Goal: Information Seeking & Learning: Learn about a topic

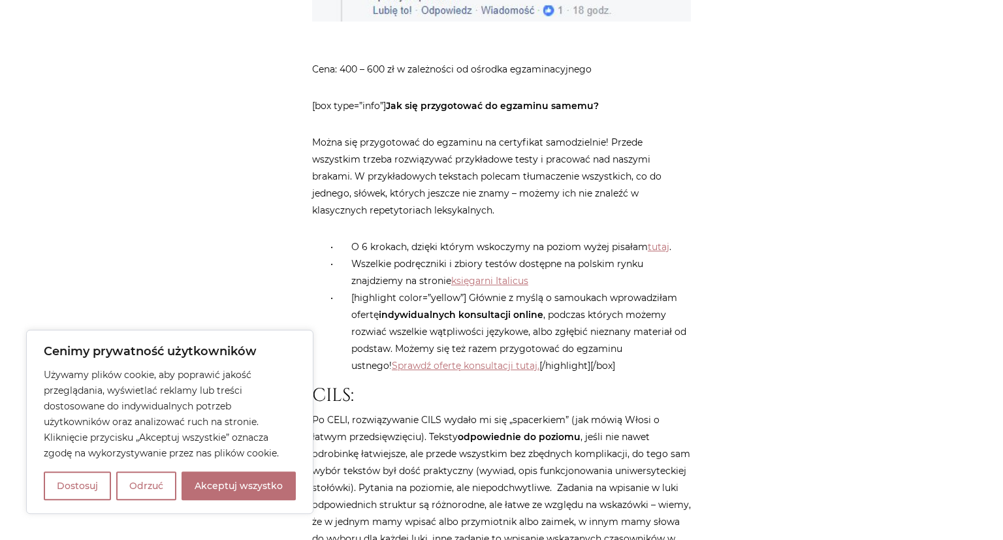
scroll to position [1792, 0]
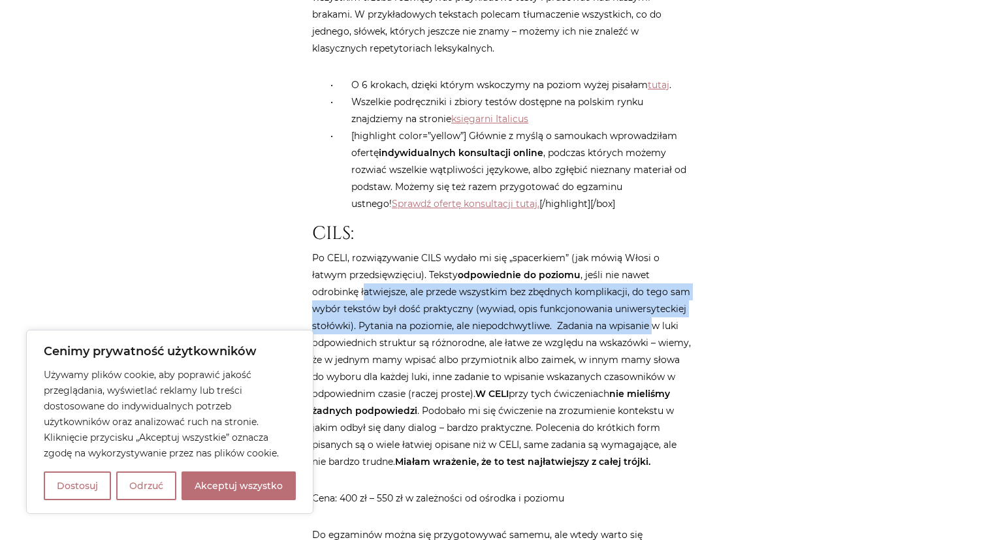
drag, startPoint x: 366, startPoint y: 258, endPoint x: 656, endPoint y: 294, distance: 292.8
click at [656, 294] on p "Po CELI, rozwiązywanie CILS wydało mi się „spacerkiem” (jak mówią Włosi o łatwy…" at bounding box center [501, 359] width 379 height 221
click at [472, 257] on p "Po CELI, rozwiązywanie CILS wydało mi się „spacerkiem” (jak mówią Włosi o łatwy…" at bounding box center [501, 359] width 379 height 221
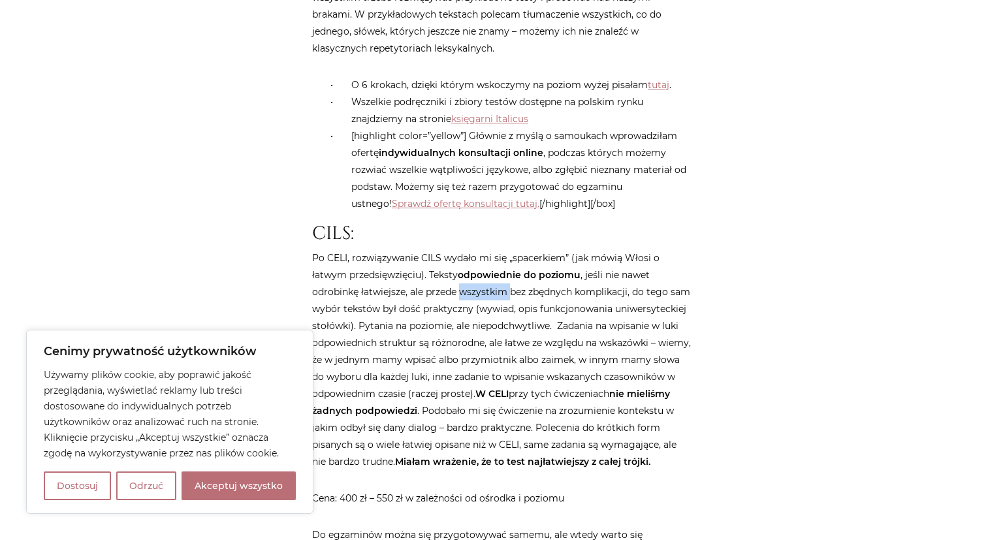
click at [472, 256] on p "Po CELI, rozwiązywanie CILS wydało mi się „spacerkiem” (jak mówią Włosi o łatwy…" at bounding box center [501, 359] width 379 height 221
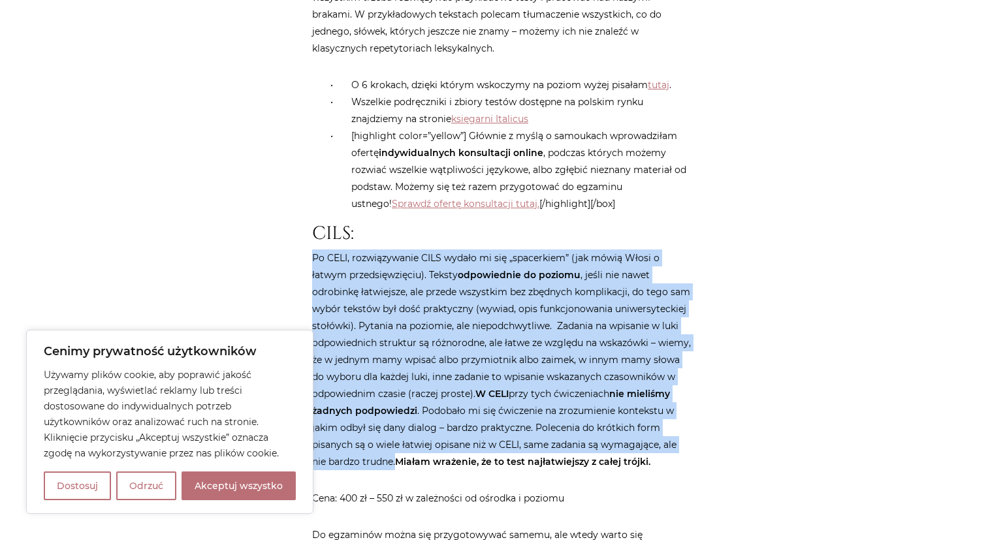
click at [472, 256] on p "Po CELI, rozwiązywanie CILS wydało mi się „spacerkiem” (jak mówią Włosi o łatwy…" at bounding box center [501, 359] width 379 height 221
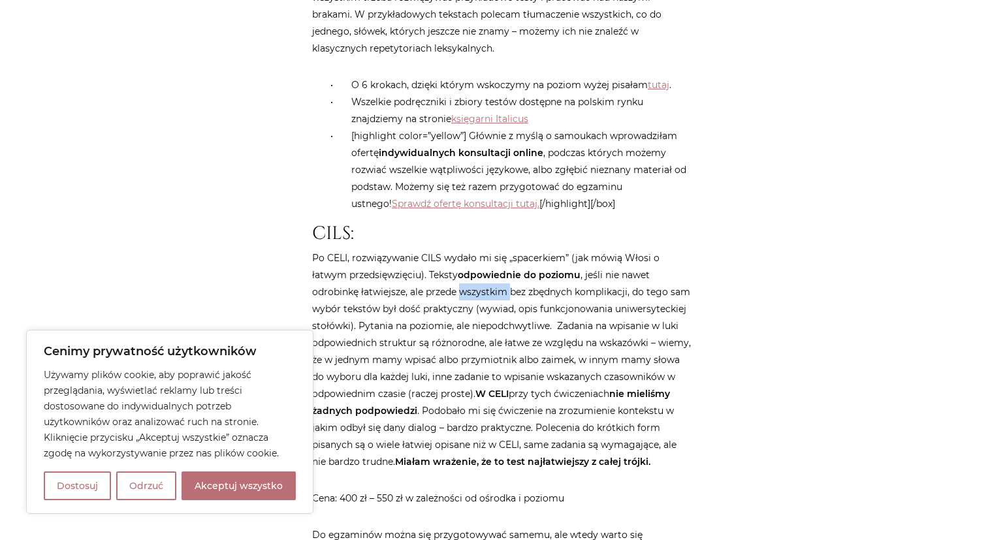
click at [472, 255] on p "Po CELI, rozwiązywanie CILS wydało mi się „spacerkiem” (jak mówią Włosi o łatwy…" at bounding box center [501, 359] width 379 height 221
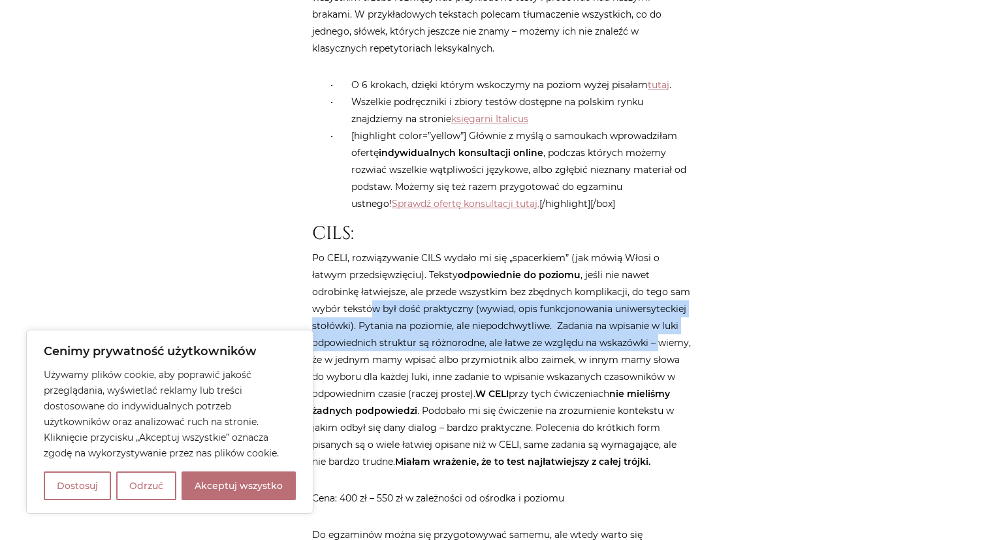
drag, startPoint x: 370, startPoint y: 270, endPoint x: 680, endPoint y: 308, distance: 313.1
click at [684, 307] on p "Po CELI, rozwiązywanie CILS wydało mi się „spacerkiem” (jak mówią Włosi o łatwy…" at bounding box center [501, 359] width 379 height 221
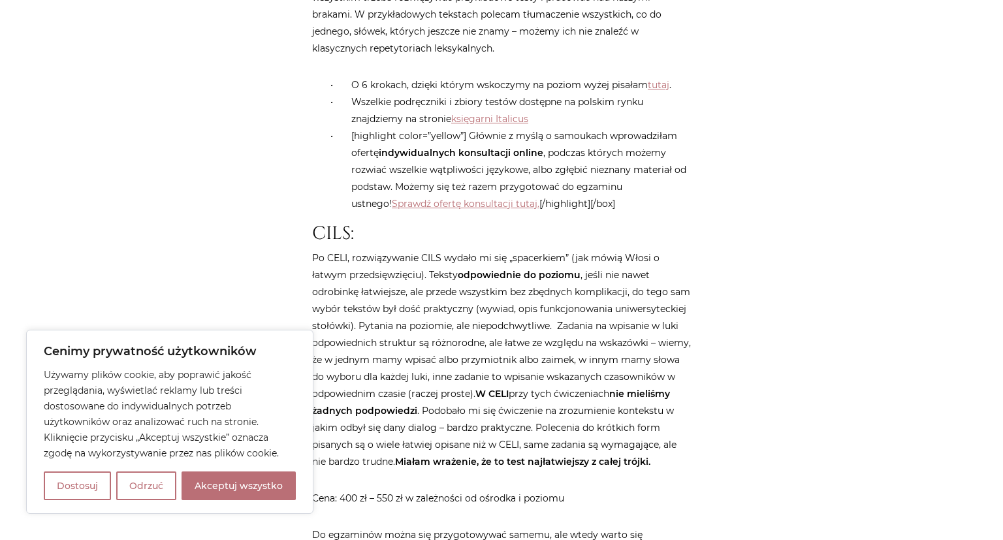
click at [451, 286] on p "Po CELI, rozwiązywanie CILS wydało mi się „spacerkiem” (jak mówią Włosi o łatwy…" at bounding box center [501, 359] width 379 height 221
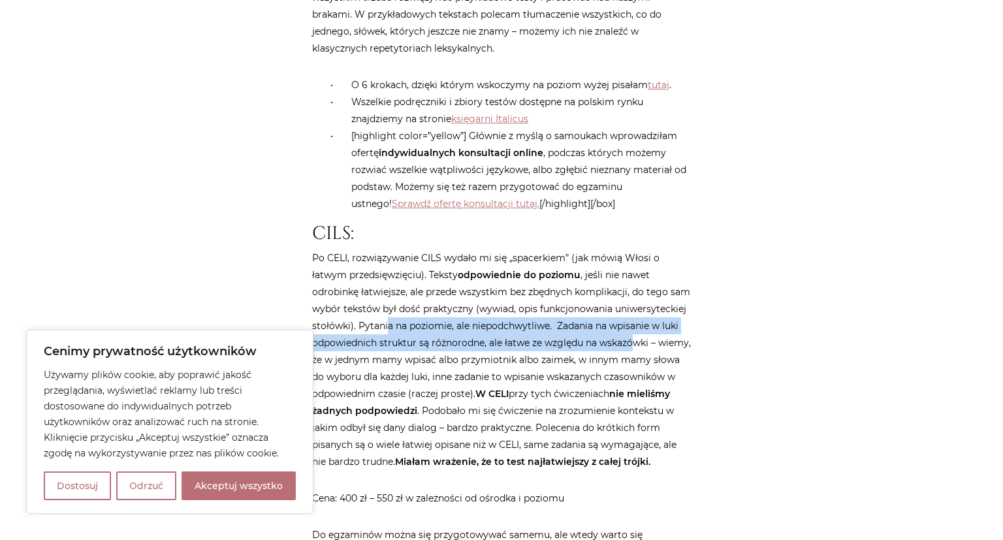
drag, startPoint x: 389, startPoint y: 289, endPoint x: 633, endPoint y: 302, distance: 244.6
click at [633, 302] on p "Po CELI, rozwiązywanie CILS wydało mi się „spacerkiem” (jak mówią Włosi o łatwy…" at bounding box center [501, 359] width 379 height 221
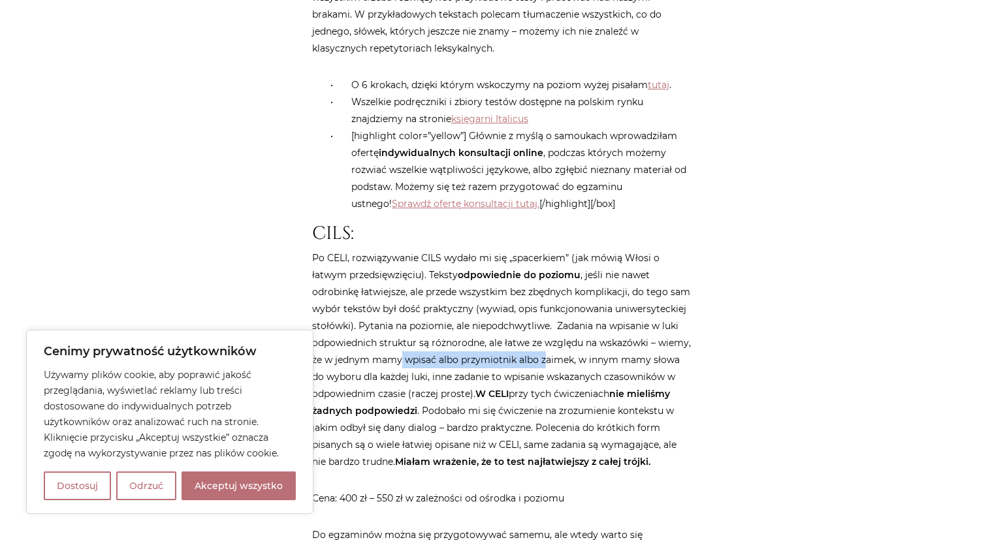
drag, startPoint x: 436, startPoint y: 320, endPoint x: 581, endPoint y: 330, distance: 145.3
click at [581, 330] on p "Po CELI, rozwiązywanie CILS wydało mi się „spacerkiem” (jak mówią Włosi o łatwy…" at bounding box center [501, 359] width 379 height 221
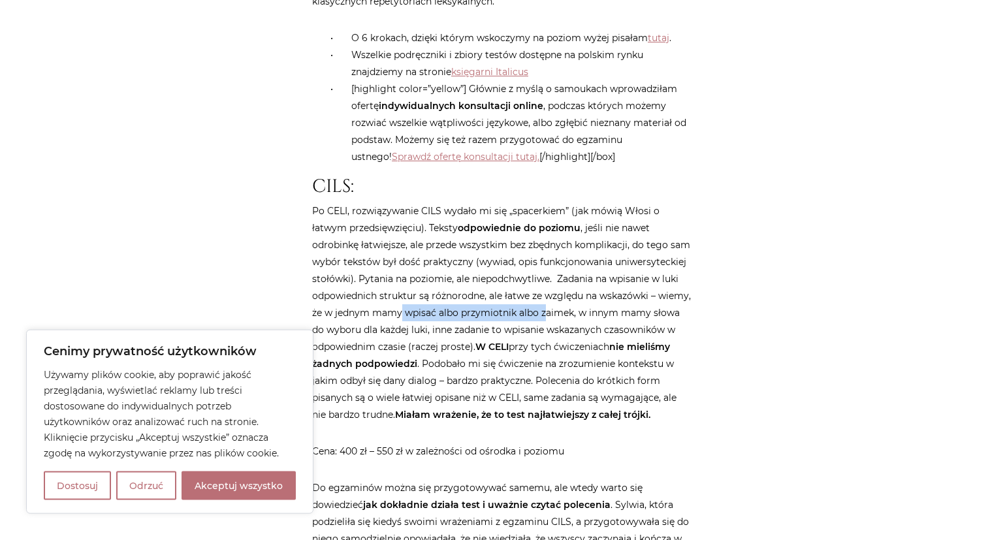
scroll to position [1930, 0]
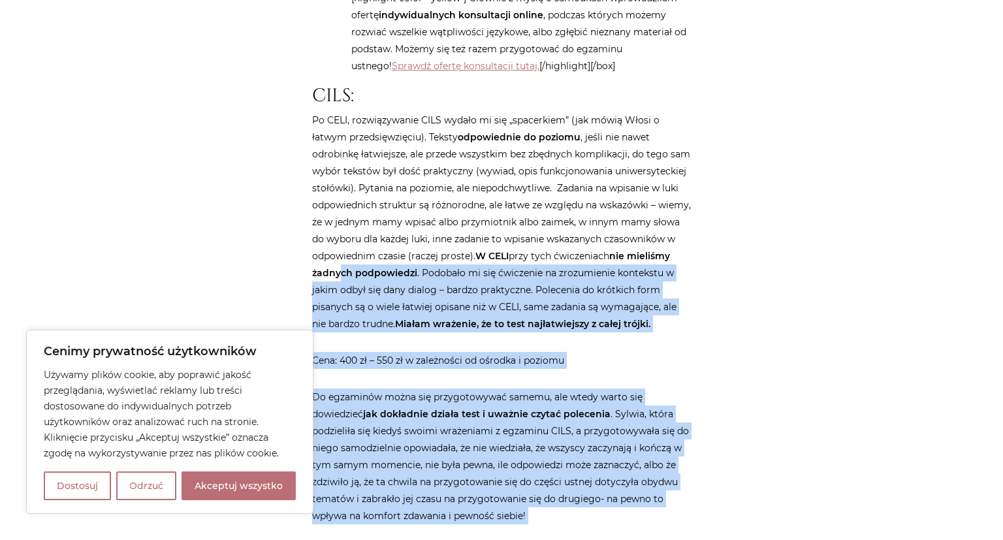
drag, startPoint x: 404, startPoint y: 234, endPoint x: 708, endPoint y: 268, distance: 306.9
click at [708, 268] on div "Strona główna / Blog / Pomoce / Egzamin na certyfikat z włoskiego CELI, CILS cz…" at bounding box center [502, 183] width 784 height 3911
click at [396, 252] on p "Po CELI, rozwiązywanie CILS wydało mi się „spacerkiem” (jak mówią Włosi o łatwy…" at bounding box center [501, 222] width 379 height 221
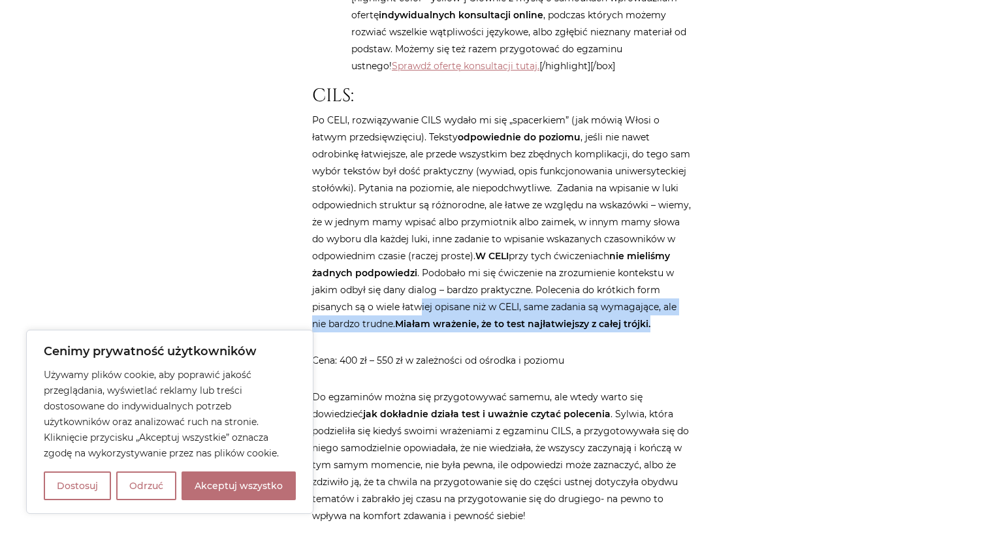
drag, startPoint x: 483, startPoint y: 281, endPoint x: 678, endPoint y: 310, distance: 198.0
click at [678, 310] on p "Po CELI, rozwiązywanie CILS wydało mi się „spacerkiem” (jak mówią Włosi o łatwy…" at bounding box center [501, 222] width 379 height 221
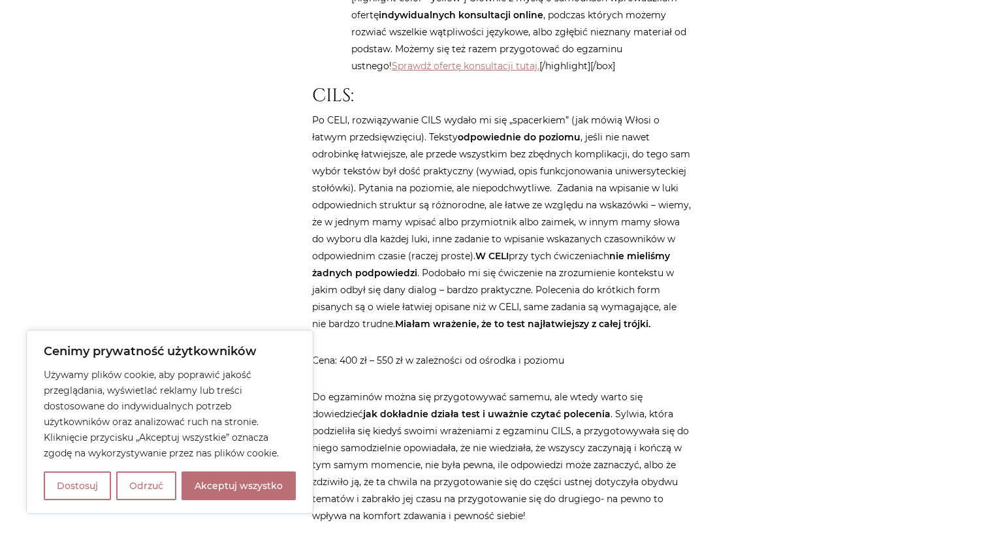
drag, startPoint x: 552, startPoint y: 255, endPoint x: 624, endPoint y: 268, distance: 72.4
click at [624, 268] on p "Po CELI, rozwiązywanie CILS wydało mi się „spacerkiem” (jak mówią Włosi o łatwy…" at bounding box center [501, 222] width 379 height 221
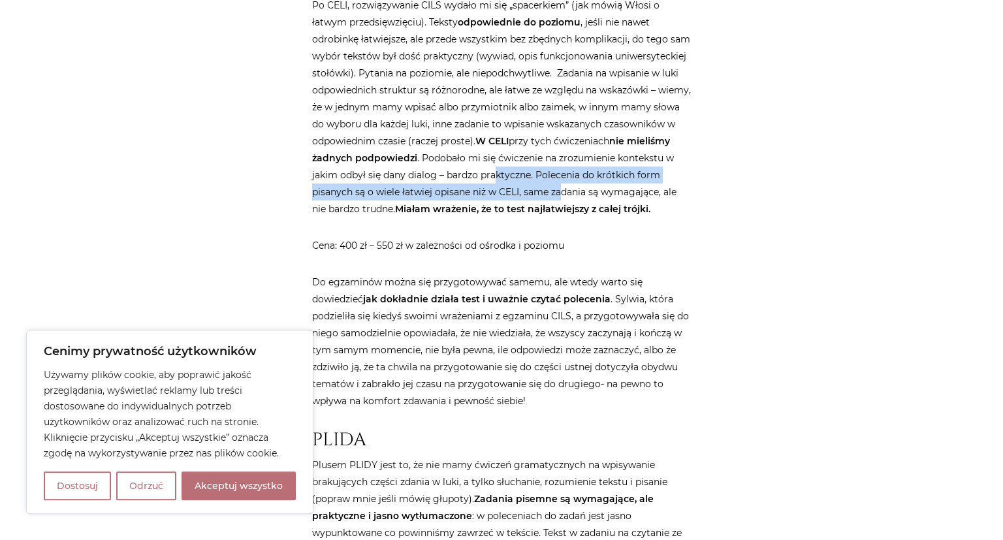
scroll to position [2069, 0]
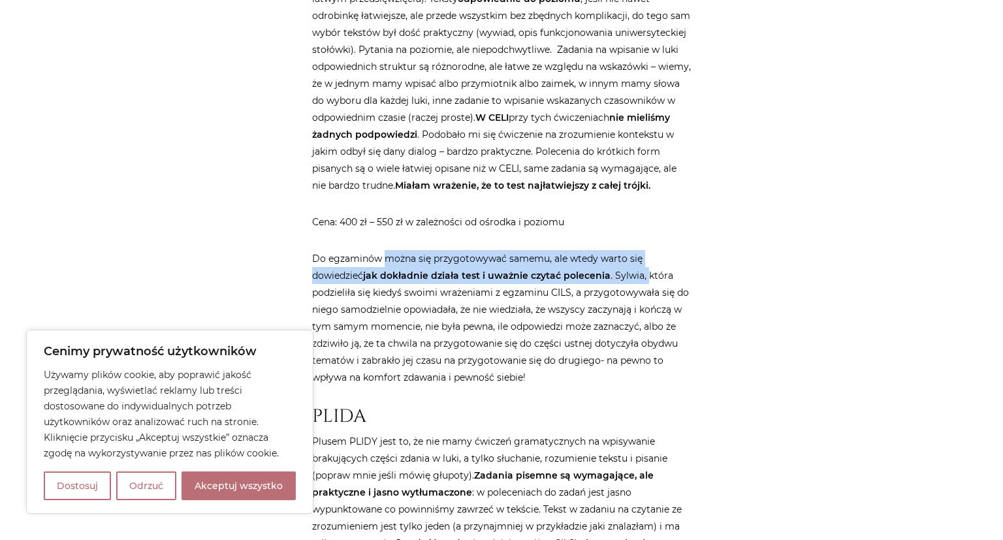
drag, startPoint x: 422, startPoint y: 234, endPoint x: 648, endPoint y: 266, distance: 228.7
click at [648, 266] on p "Do egzaminów można się przygotowywać samemu, ale wtedy warto się dowiedzieć jak…" at bounding box center [501, 318] width 379 height 136
click at [428, 264] on p "Do egzaminów można się przygotowywać samemu, ale wtedy warto się dowiedzieć jak…" at bounding box center [501, 318] width 379 height 136
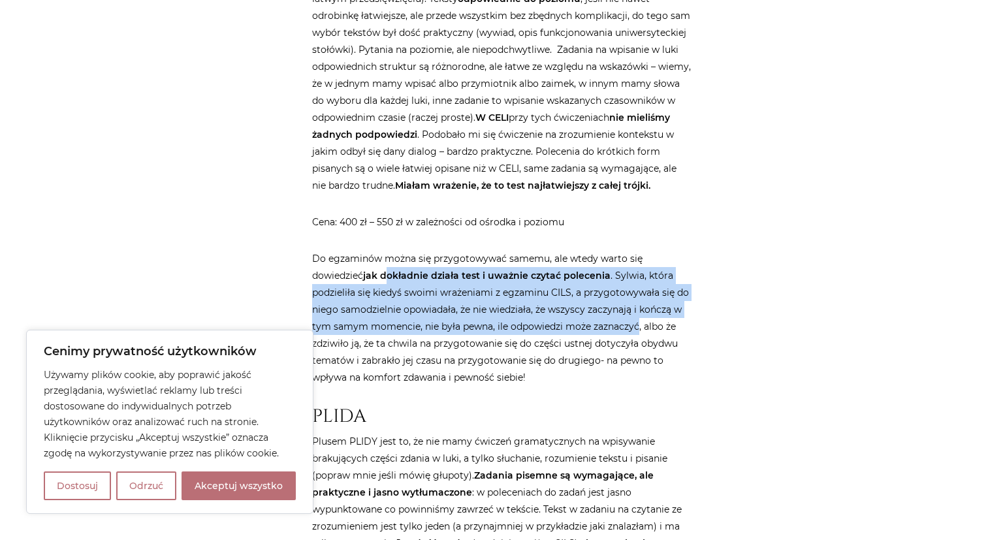
drag, startPoint x: 428, startPoint y: 264, endPoint x: 622, endPoint y: 336, distance: 206.8
click at [622, 336] on p "Do egzaminów można się przygotowywać samemu, ale wtedy warto się dowiedzieć jak…" at bounding box center [501, 318] width 379 height 136
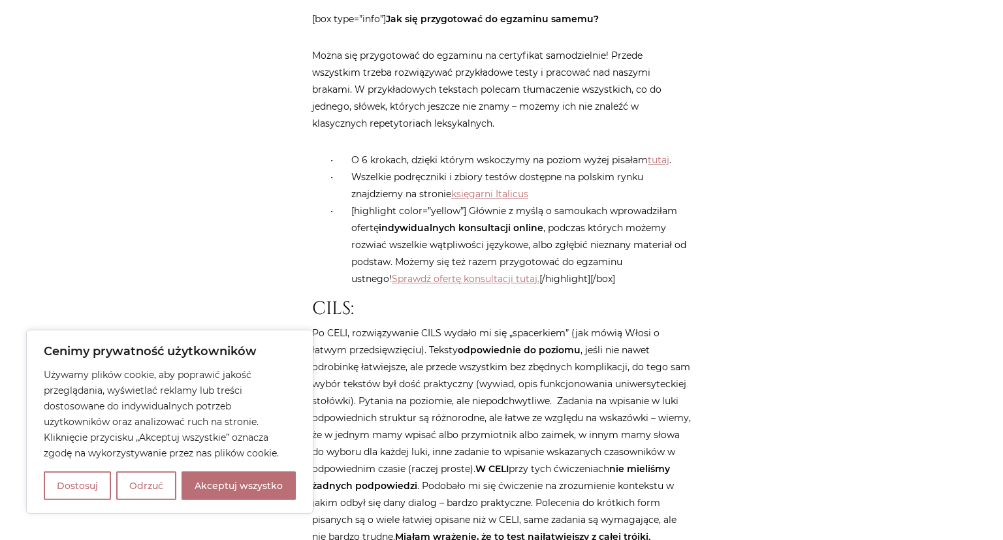
scroll to position [1517, 0]
